Goal: Use online tool/utility

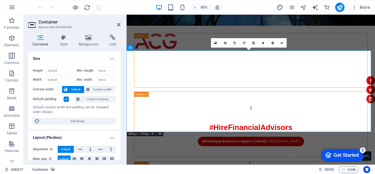
scroll to position [102, 0]
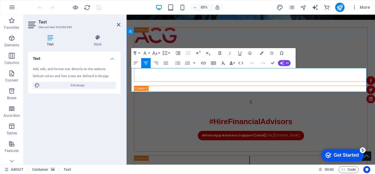
drag, startPoint x: 293, startPoint y: 102, endPoint x: 135, endPoint y: 82, distance: 159.0
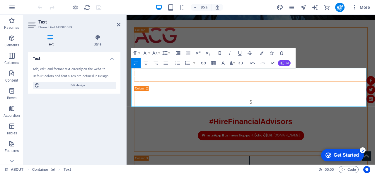
click at [281, 62] on icon "button" at bounding box center [282, 63] width 4 height 4
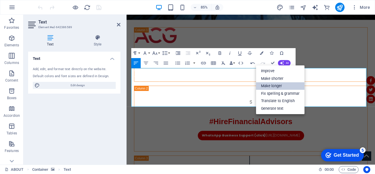
click at [270, 86] on link "Make longer" at bounding box center [280, 86] width 49 height 8
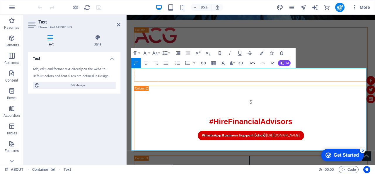
click at [252, 63] on icon "button" at bounding box center [253, 63] width 6 height 6
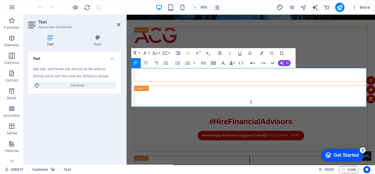
click at [252, 63] on icon "button" at bounding box center [253, 63] width 6 height 6
